Goal: Use online tool/utility: Utilize a website feature to perform a specific function

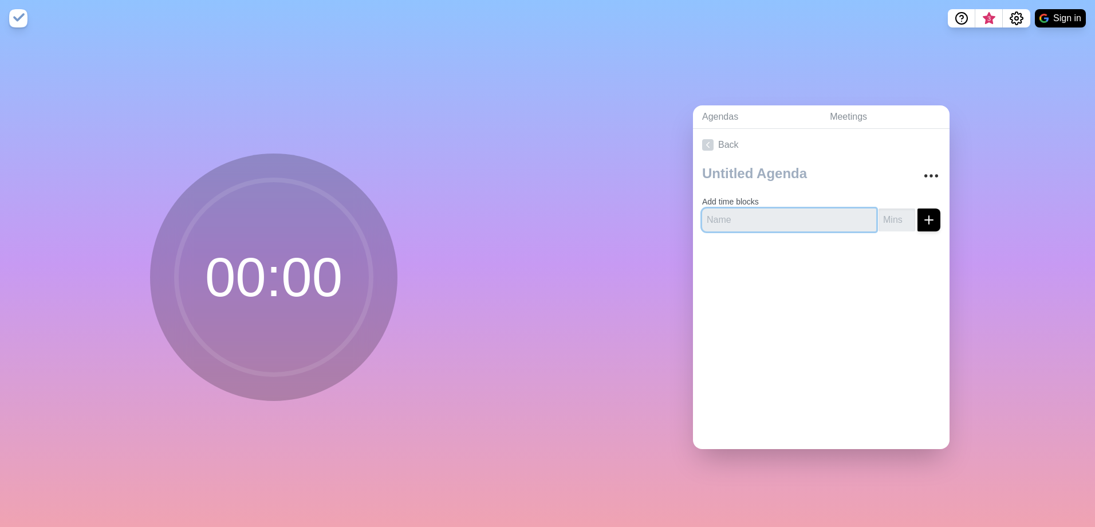
click at [801, 216] on input "text" at bounding box center [789, 220] width 174 height 23
type input "5"
click at [922, 217] on icon "submit" at bounding box center [929, 220] width 14 height 14
click at [779, 213] on input "text" at bounding box center [789, 220] width 174 height 23
type input "Labelexpo"
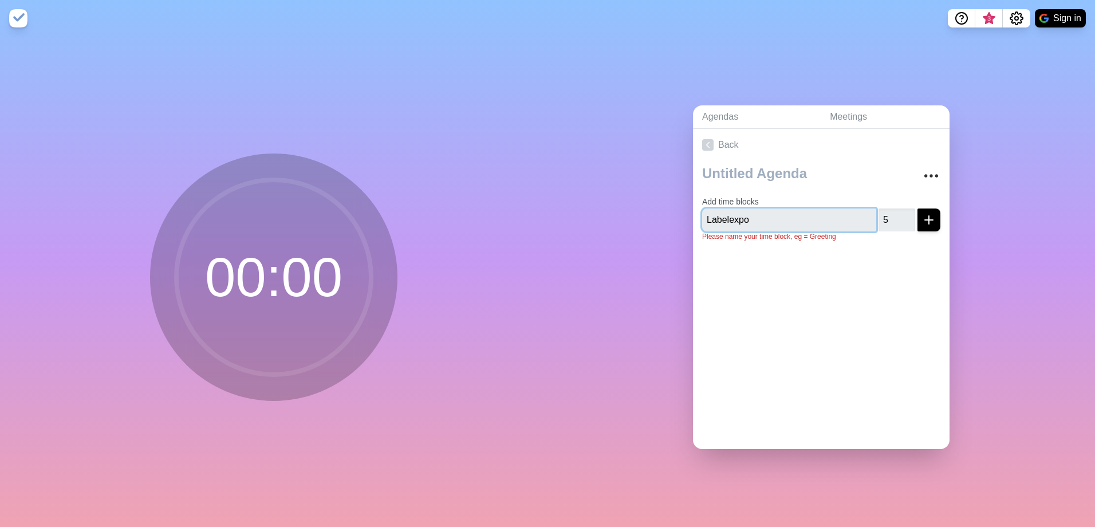
click button "submit" at bounding box center [929, 220] width 23 height 23
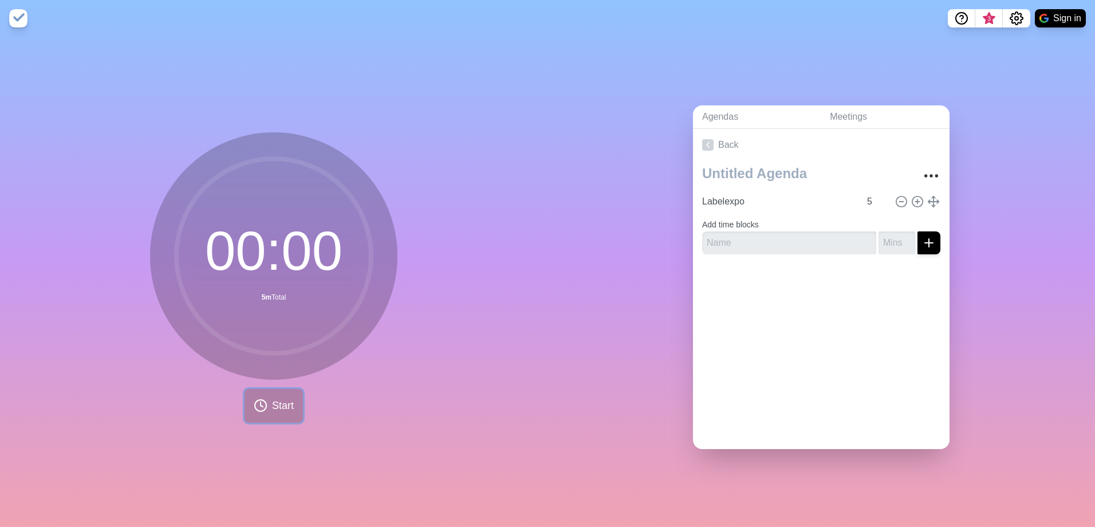
click at [295, 398] on button "Start" at bounding box center [274, 406] width 58 height 34
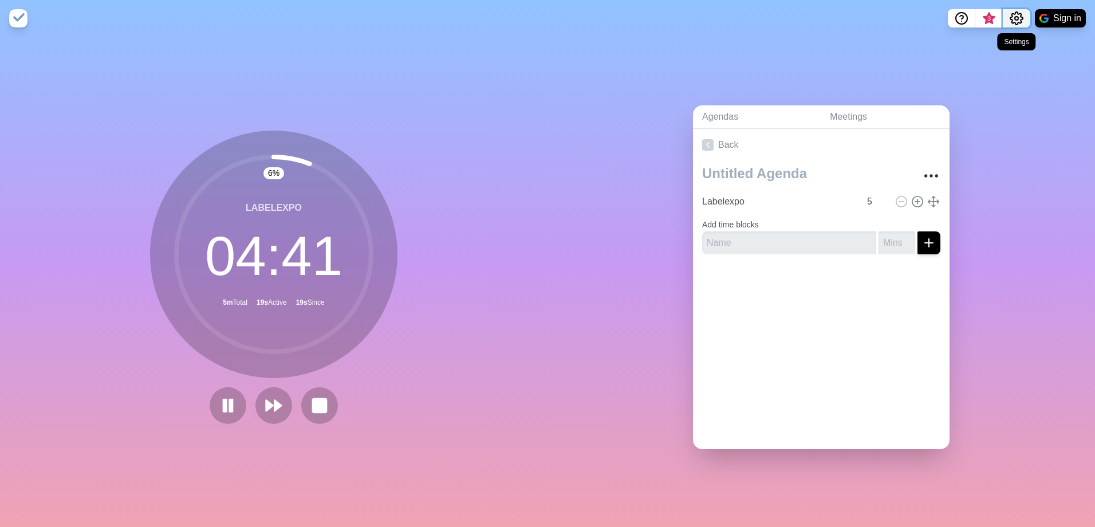
click at [1017, 13] on icon "Settings" at bounding box center [1017, 18] width 14 height 14
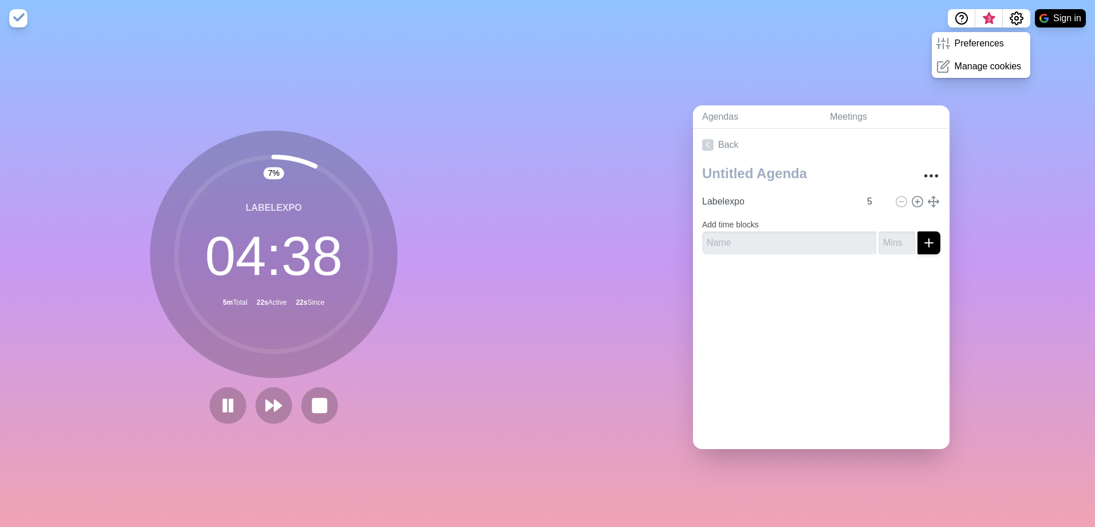
click at [1047, 64] on div "Agendas Meetings Back Labelexpo 5 Add time blocks" at bounding box center [822, 282] width 548 height 490
click at [1067, 57] on div "Agendas Meetings Back Labelexpo 5 Add time blocks" at bounding box center [822, 282] width 548 height 490
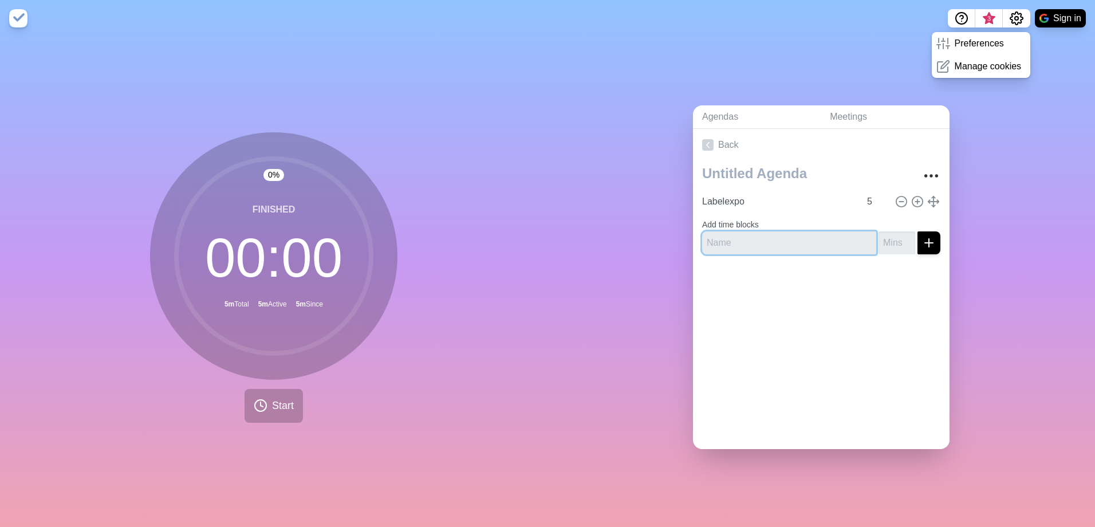
click at [773, 239] on input "text" at bounding box center [789, 242] width 174 height 23
click at [898, 236] on input "1" at bounding box center [897, 242] width 37 height 23
click at [898, 236] on input "2" at bounding box center [897, 242] width 37 height 23
click at [898, 236] on input "3" at bounding box center [897, 242] width 37 height 23
click at [898, 236] on input "4" at bounding box center [897, 242] width 37 height 23
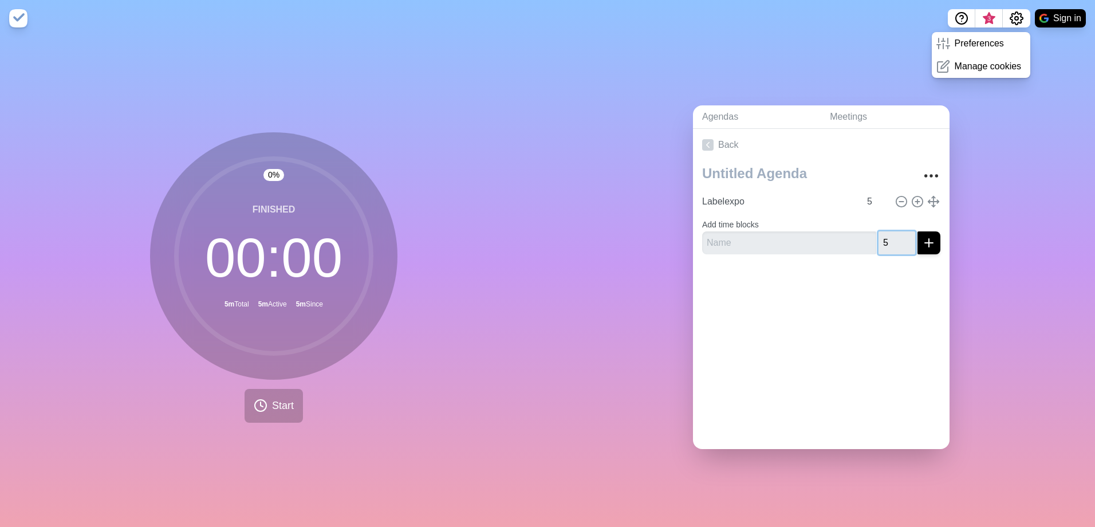
click at [898, 236] on input "5" at bounding box center [897, 242] width 37 height 23
click at [898, 236] on input "6" at bounding box center [897, 242] width 37 height 23
click at [898, 236] on input "7" at bounding box center [897, 242] width 37 height 23
click at [898, 236] on input "8" at bounding box center [897, 242] width 37 height 23
click at [898, 236] on input "9" at bounding box center [897, 242] width 37 height 23
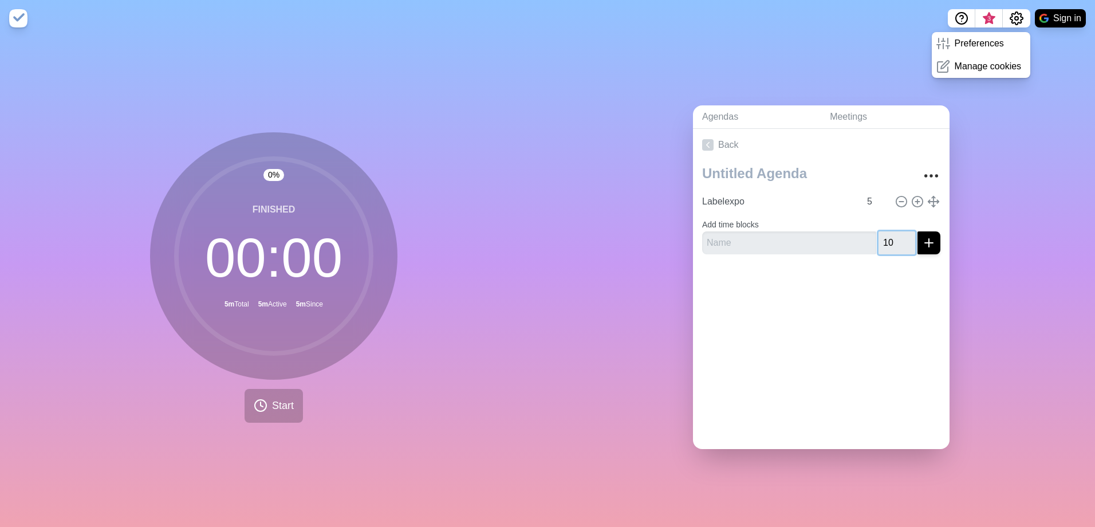
type input "10"
click at [898, 236] on input "10" at bounding box center [897, 242] width 37 height 23
click at [771, 245] on input "text" at bounding box center [789, 242] width 174 height 23
type input "Leads"
click at [925, 237] on button "submit" at bounding box center [929, 242] width 23 height 23
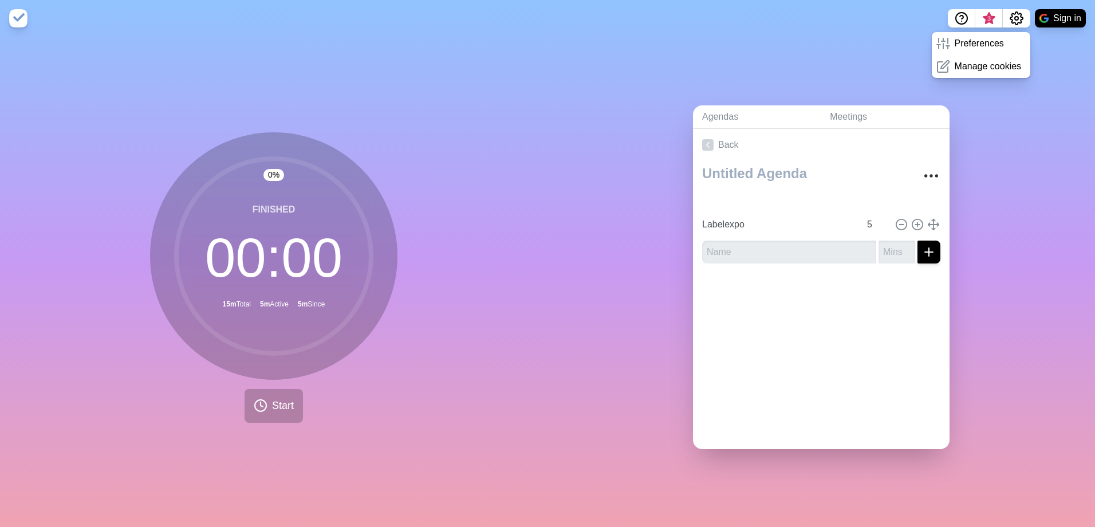
type input "Leads"
type input "10"
type input "Labelexpo"
type input "5"
click at [273, 399] on span "Start" at bounding box center [283, 405] width 22 height 15
